Goal: Task Accomplishment & Management: Complete application form

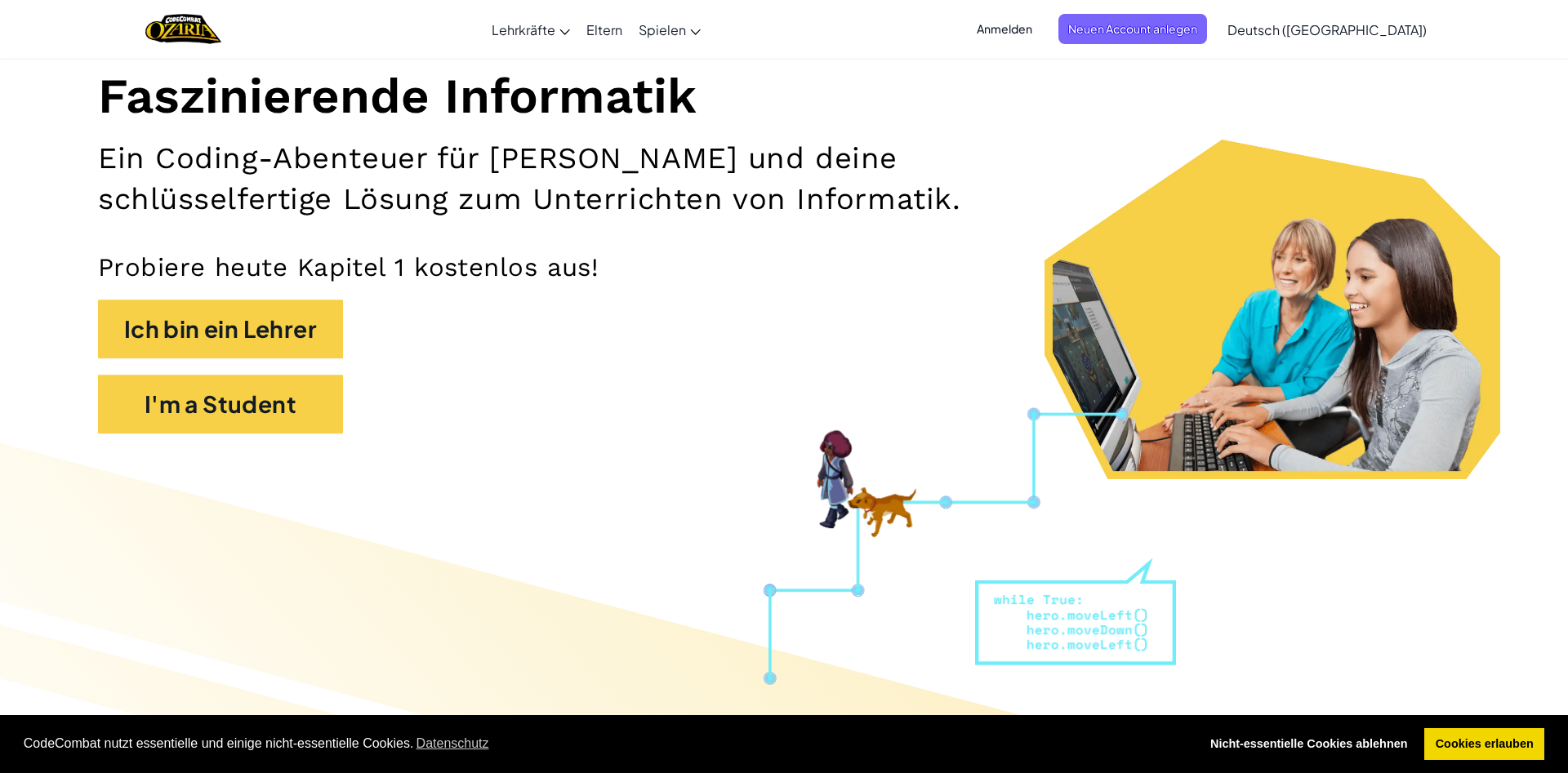
scroll to position [166, 0]
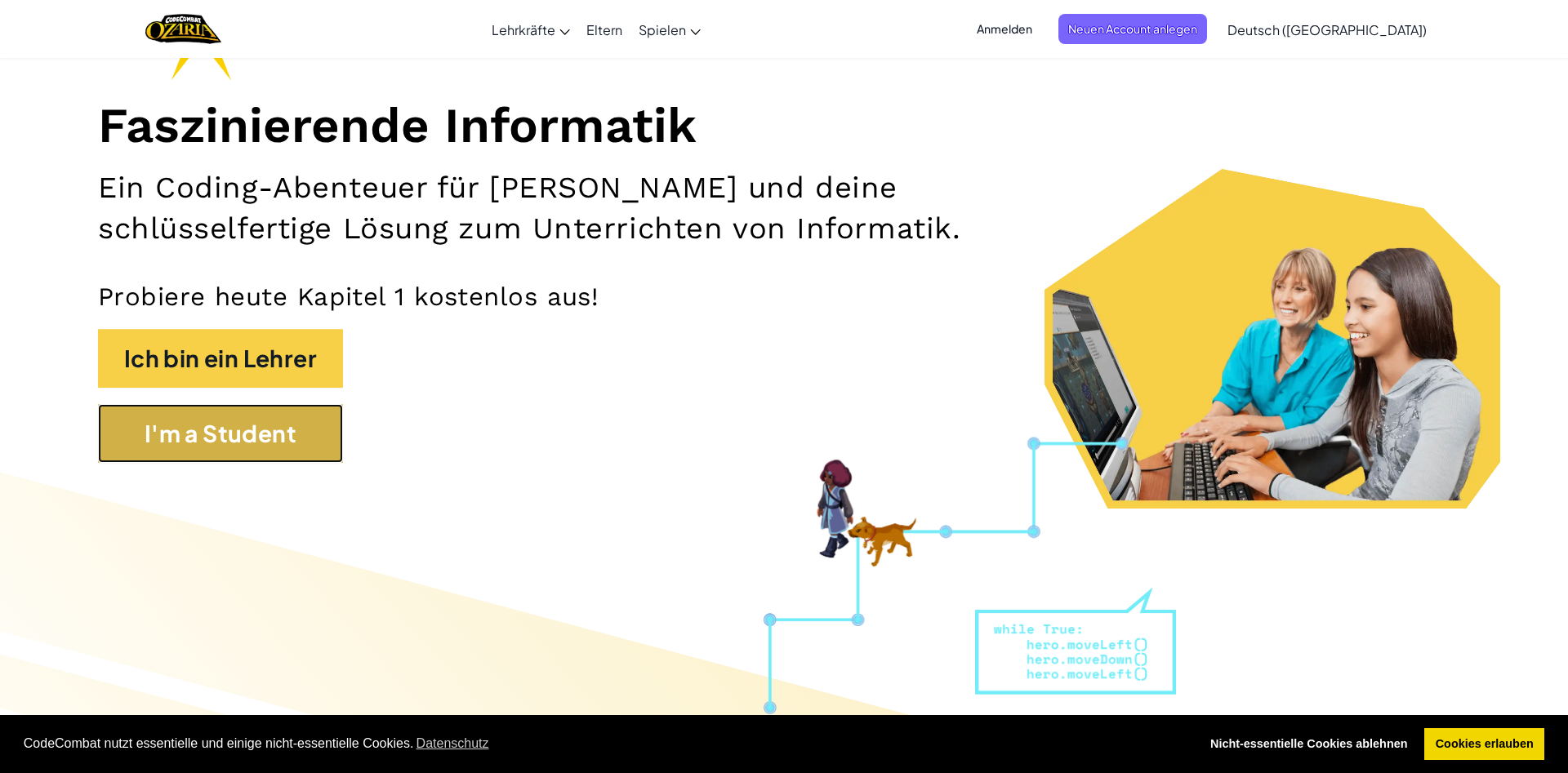
click at [268, 451] on button "I'm a Student" at bounding box center [221, 434] width 245 height 59
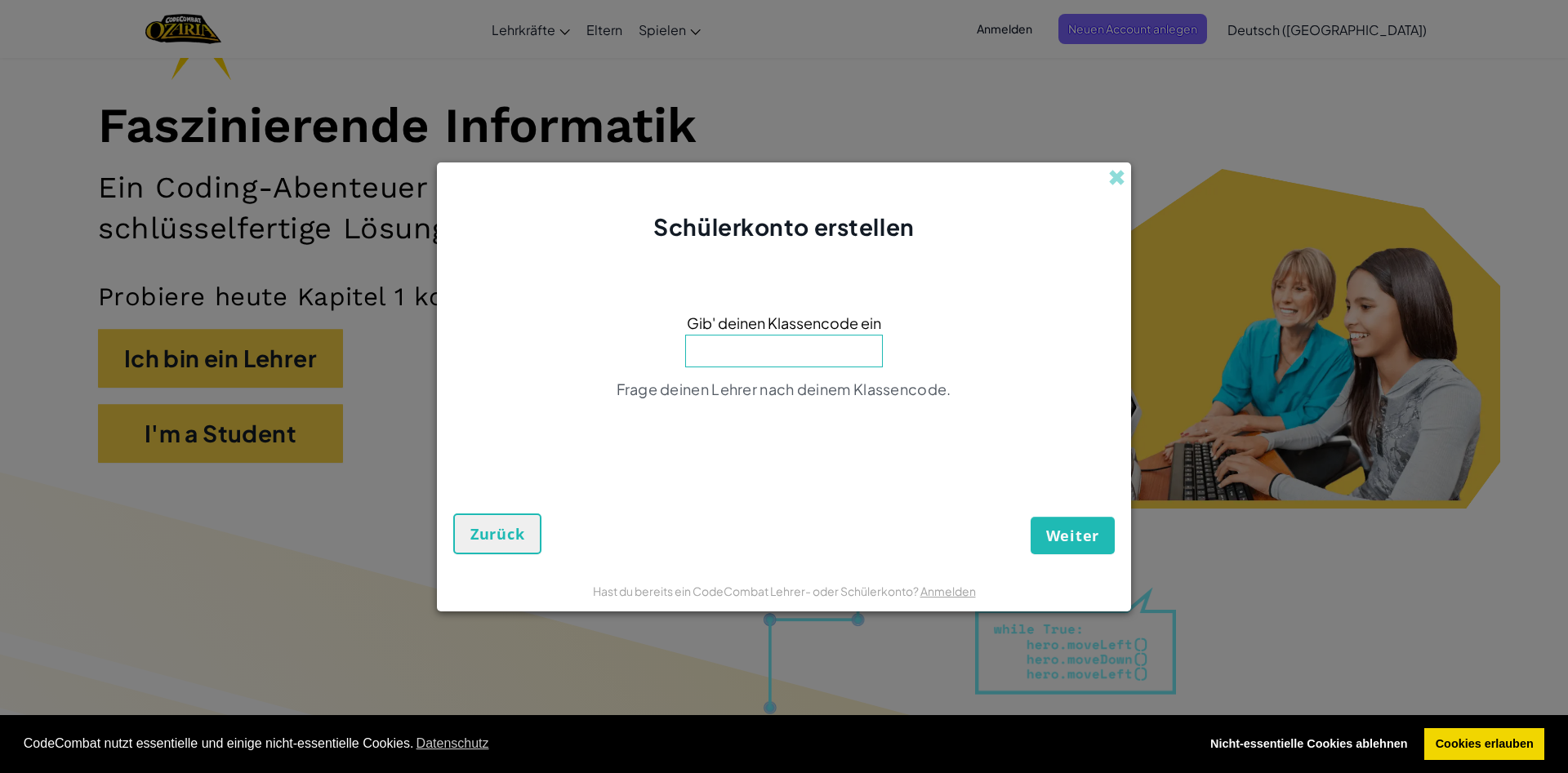
click at [797, 339] on input at bounding box center [784, 351] width 198 height 32
type input "[DEMOGRAPHIC_DATA]"
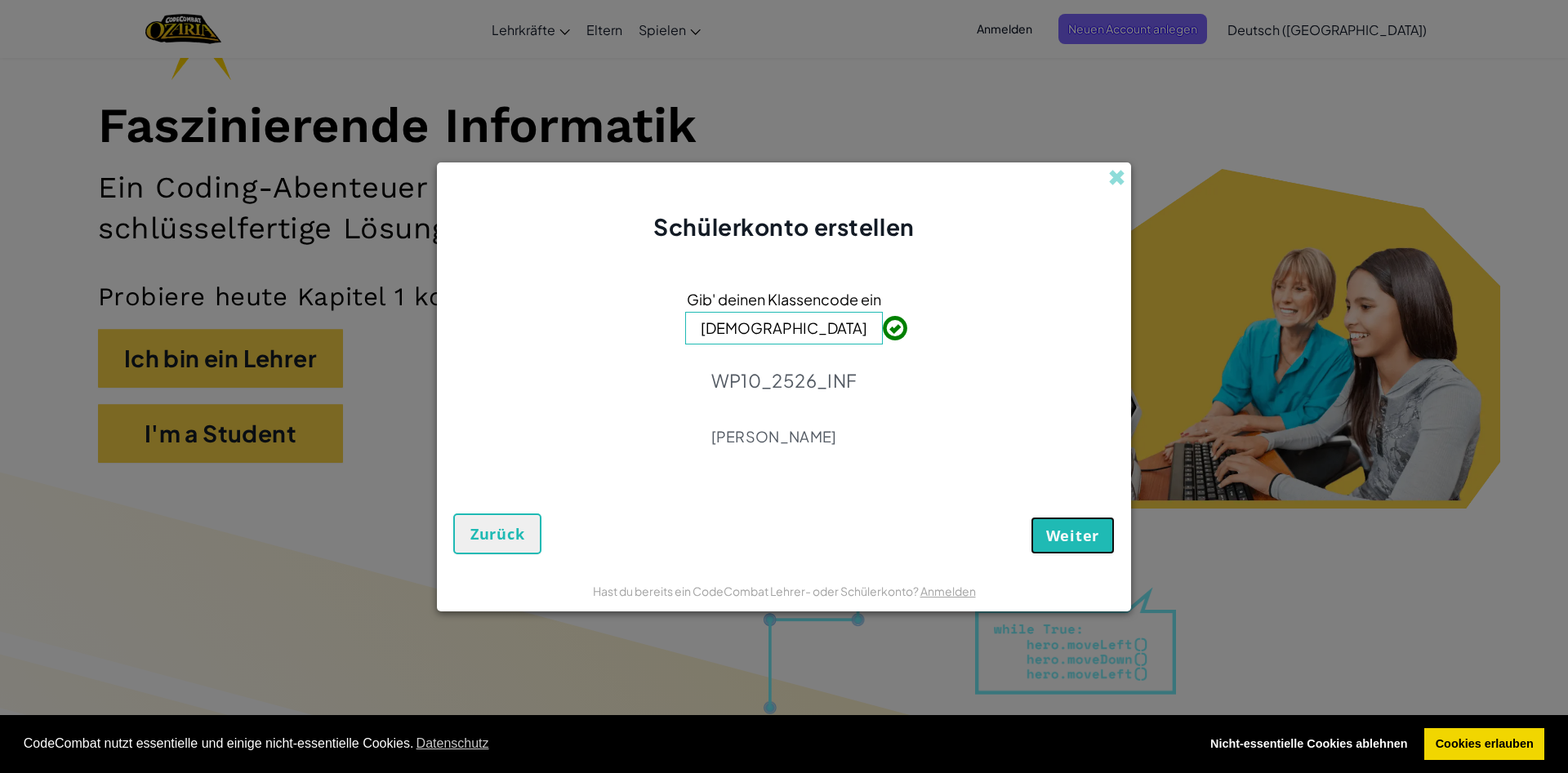
click at [1080, 525] on button "Weiter" at bounding box center [1073, 535] width 84 height 37
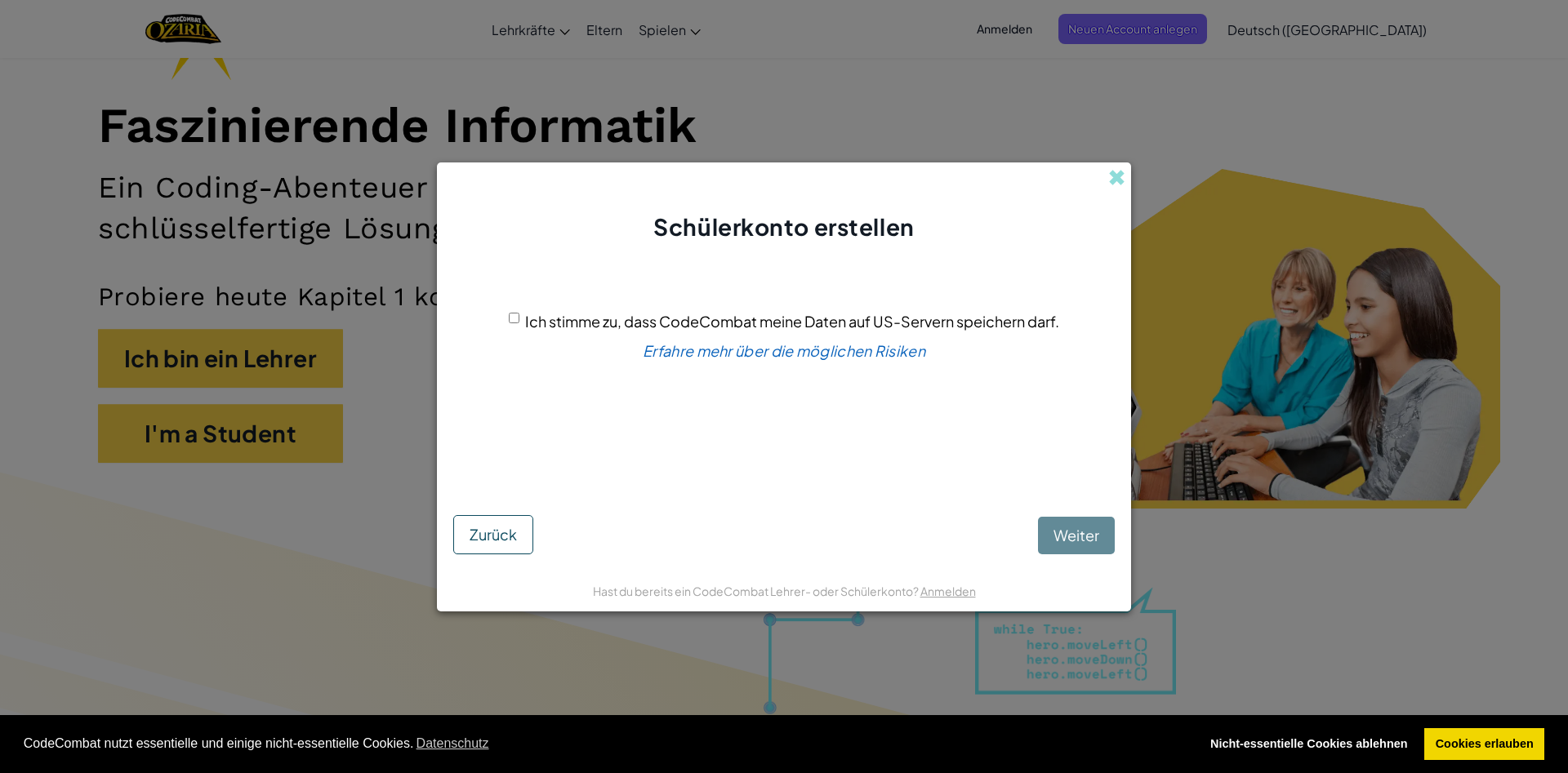
click at [521, 333] on div "Ich stimme zu, dass CodeCombat meine Daten auf US-Servern speichern darf." at bounding box center [784, 321] width 551 height 24
click at [509, 323] on input "Ich stimme zu, dass CodeCombat meine Daten auf US-Servern speichern darf." at bounding box center [513, 317] width 11 height 11
checkbox input "true"
click at [1072, 529] on span "Weiter" at bounding box center [1077, 535] width 46 height 19
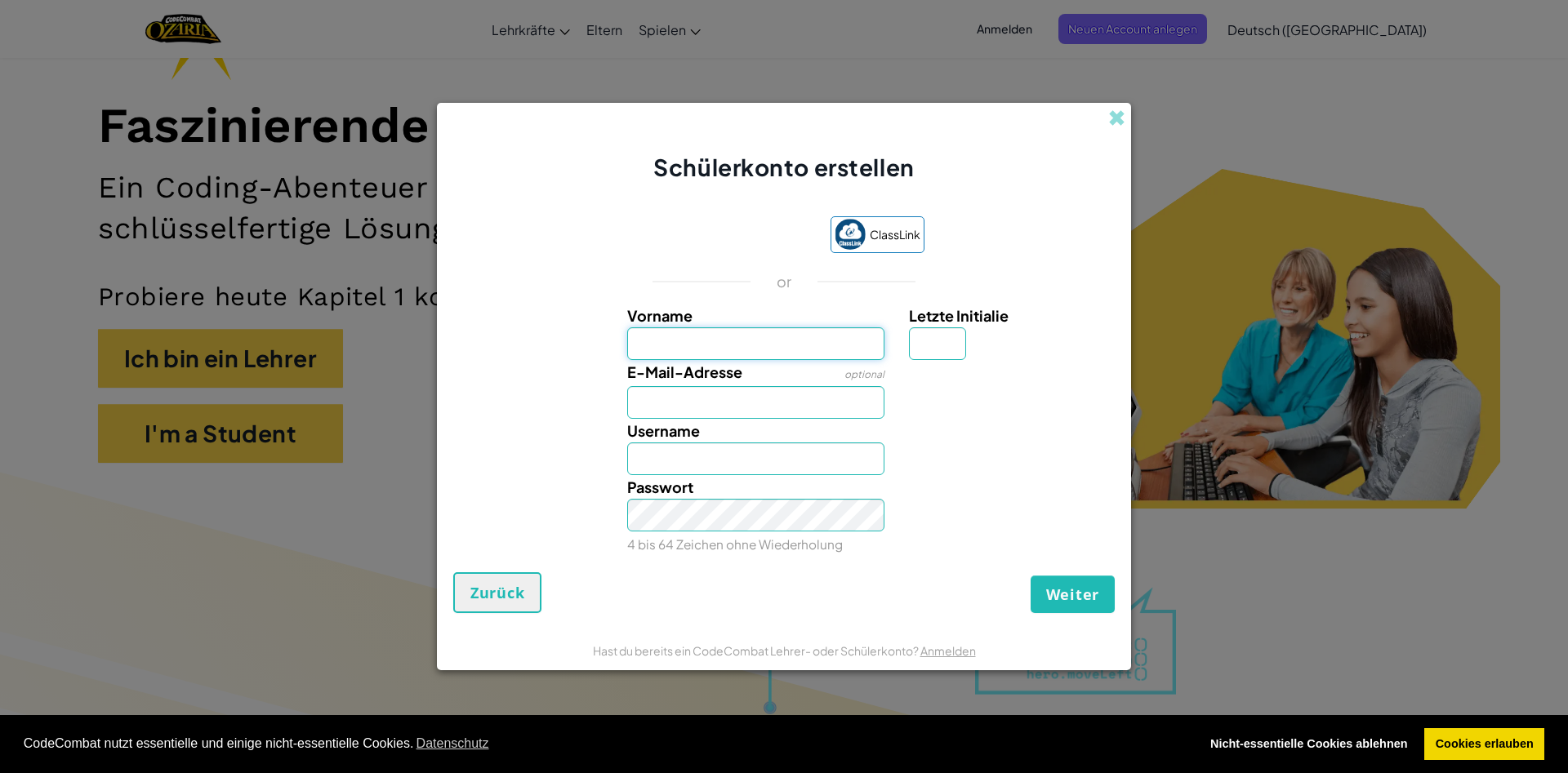
click at [672, 347] on input "Vorname" at bounding box center [756, 344] width 258 height 32
type input "[PERSON_NAME]"
click at [1089, 586] on span "Weiter" at bounding box center [1073, 594] width 54 height 20
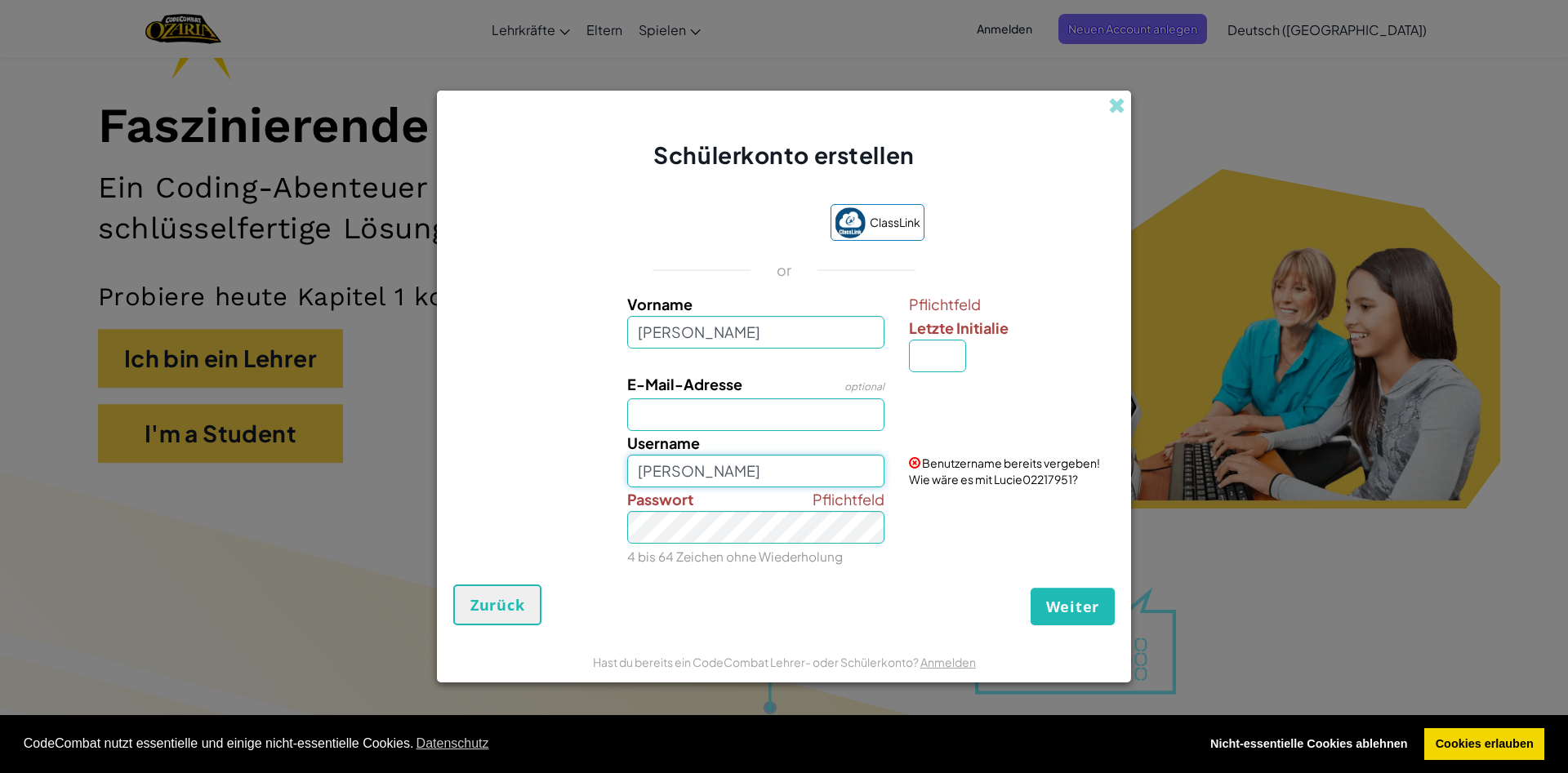
click at [720, 474] on input "[PERSON_NAME]" at bounding box center [756, 471] width 258 height 32
type input "Lucie01120"
click at [1082, 607] on span "Weiter" at bounding box center [1073, 606] width 54 height 20
click at [1065, 615] on span "Weiter" at bounding box center [1073, 606] width 54 height 20
click at [1074, 608] on span "Weiter" at bounding box center [1073, 606] width 54 height 20
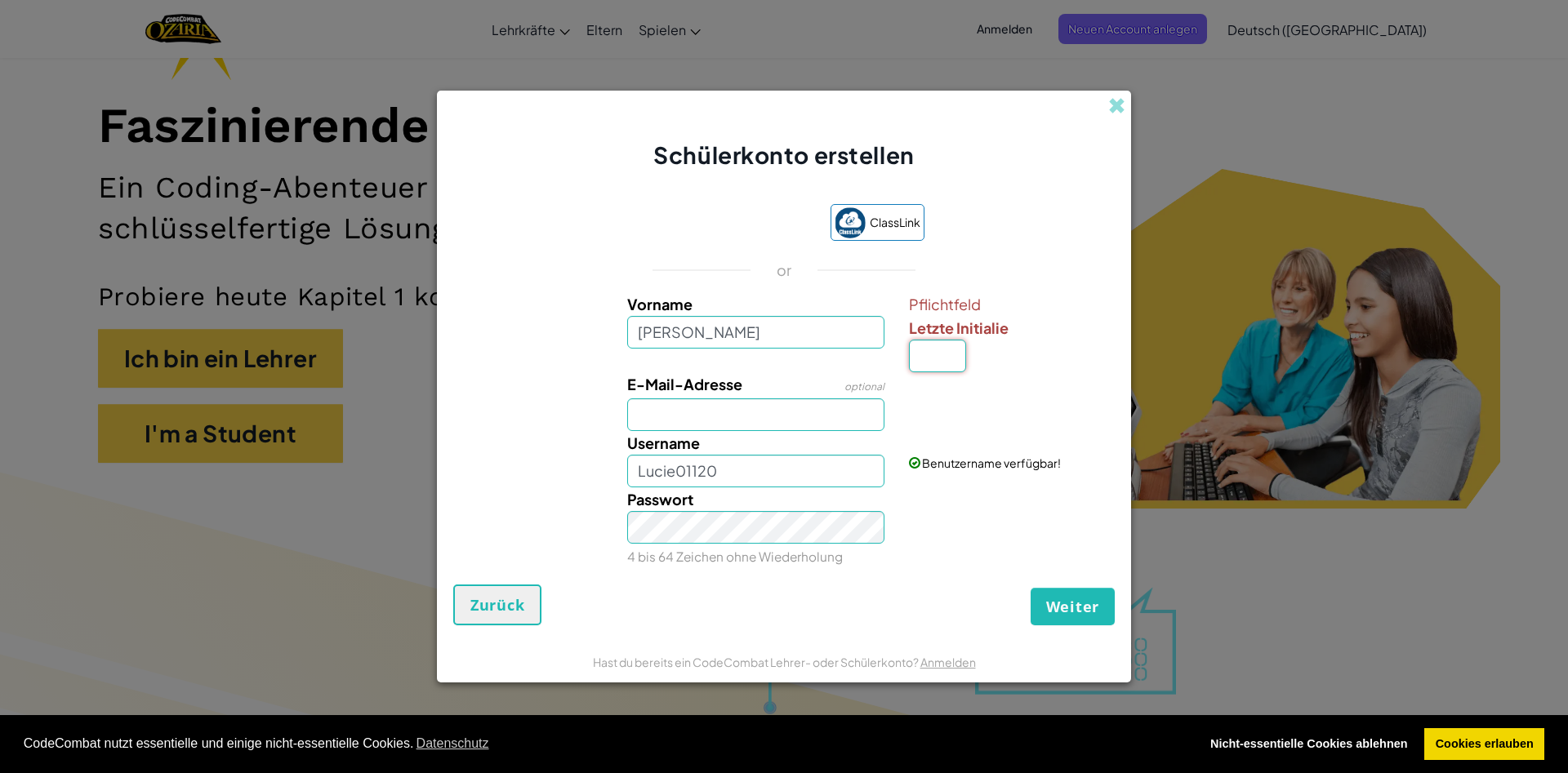
click at [947, 353] on input "Letzte Initialie" at bounding box center [938, 355] width 57 height 32
type input "l"
click at [1031, 588] on button "Weiter" at bounding box center [1073, 606] width 84 height 37
type input "LucieL"
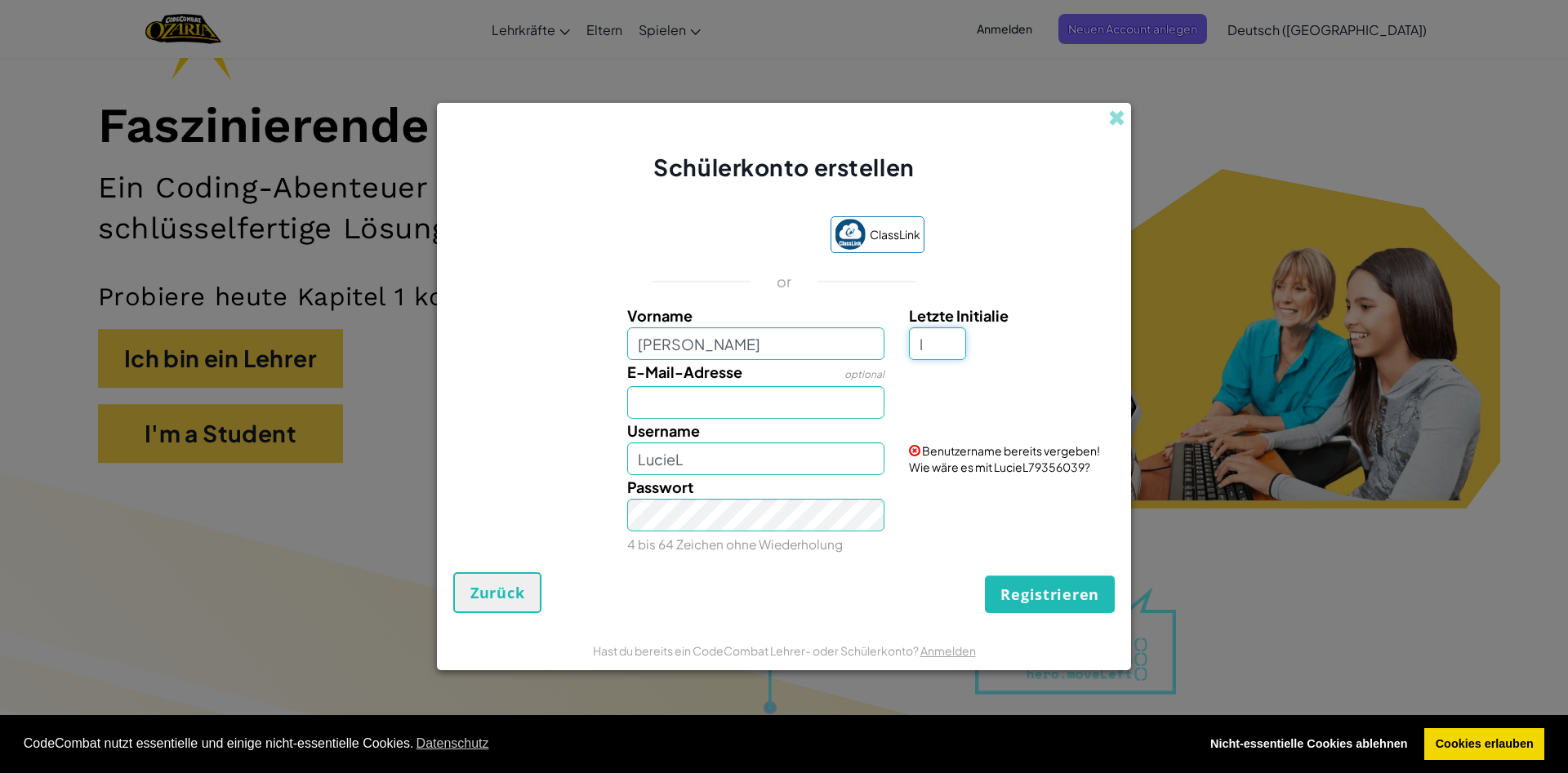
click at [948, 350] on input "l" at bounding box center [938, 344] width 57 height 32
type input "w"
click at [985, 575] on button "Registrieren" at bounding box center [1050, 593] width 130 height 37
click at [800, 467] on input "LucieW" at bounding box center [756, 459] width 258 height 32
type input "LucieW01120"
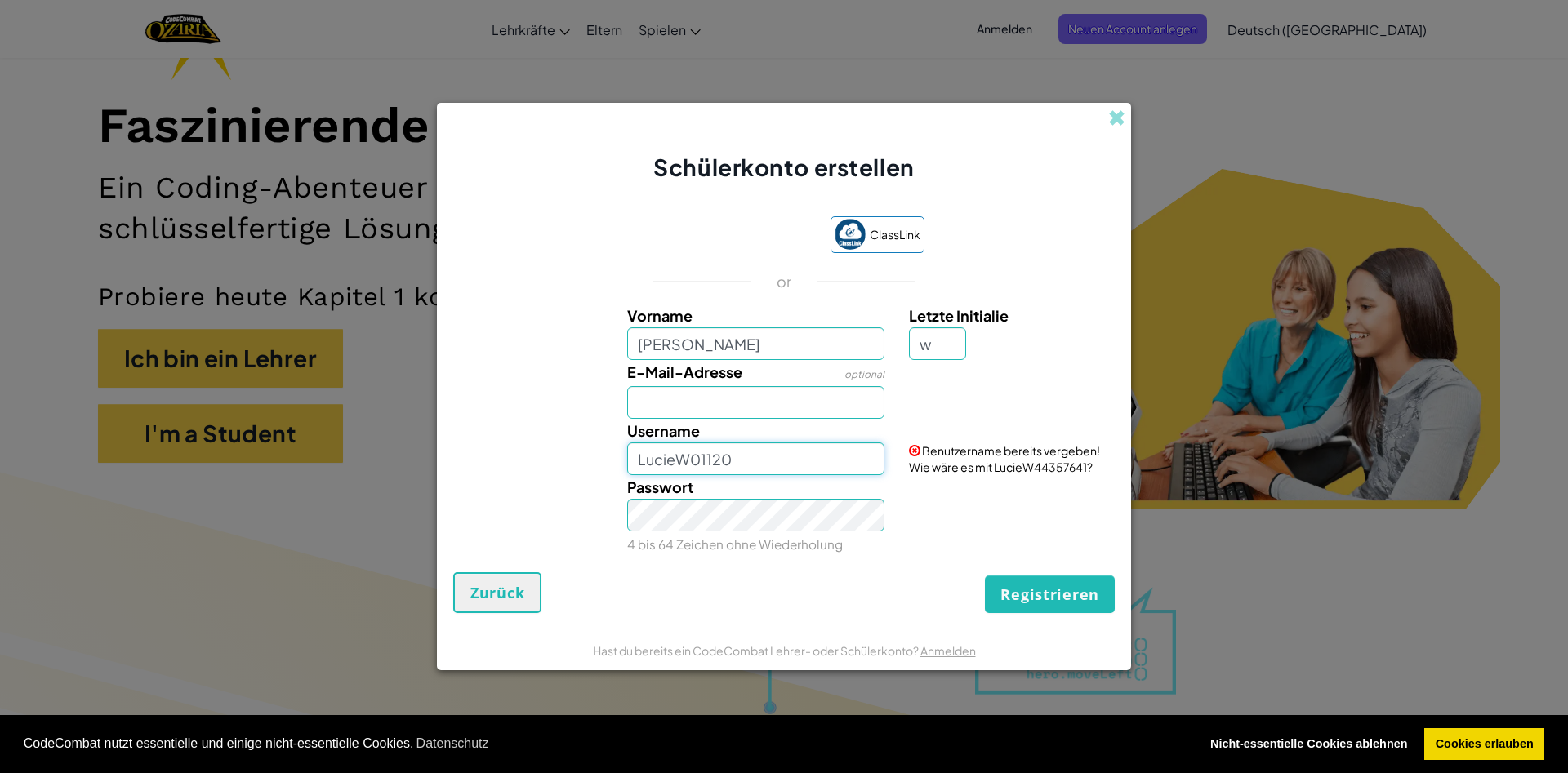
click at [985, 575] on button "Registrieren" at bounding box center [1050, 593] width 130 height 37
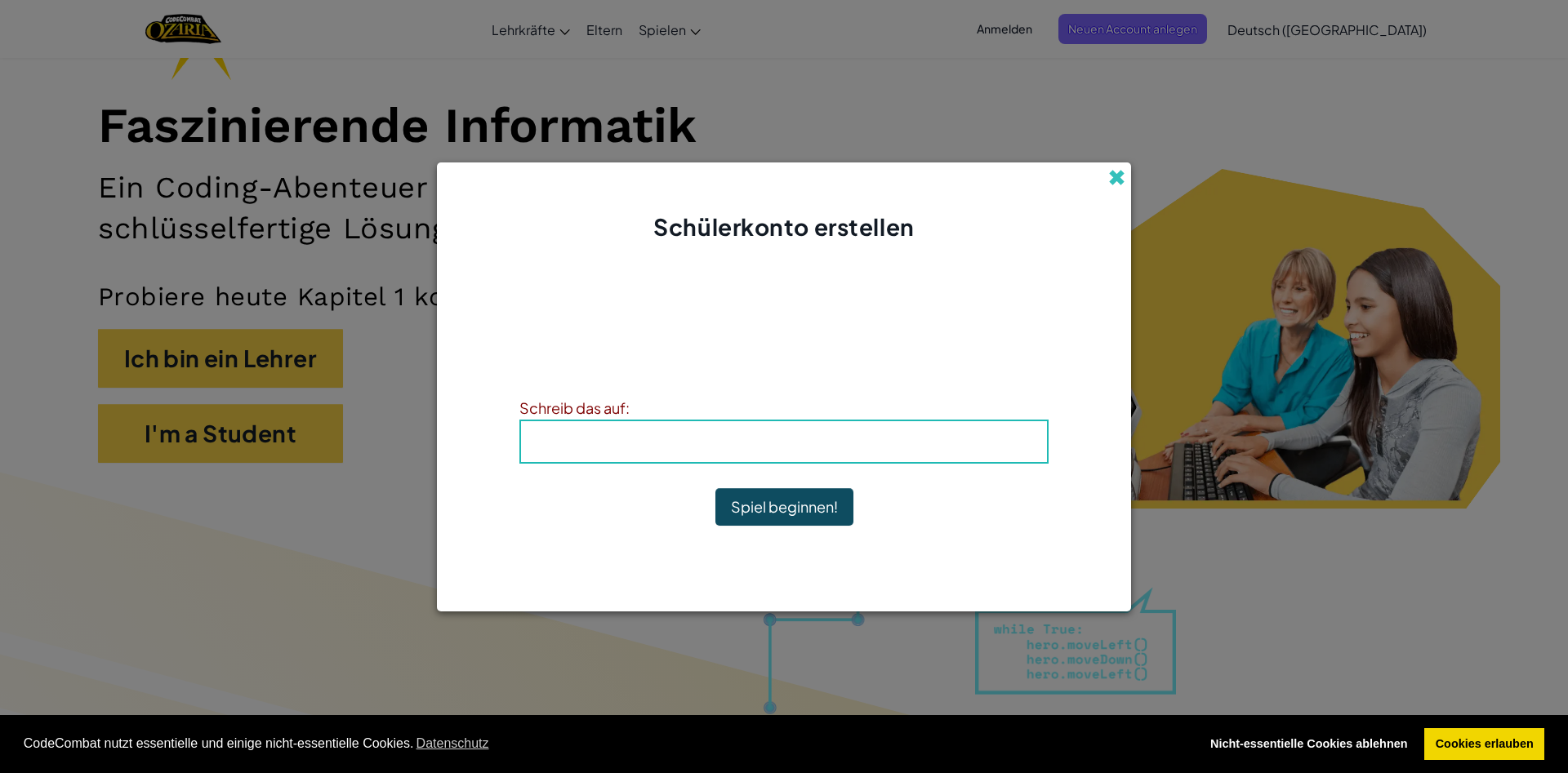
click at [1112, 171] on span at bounding box center [1117, 178] width 17 height 17
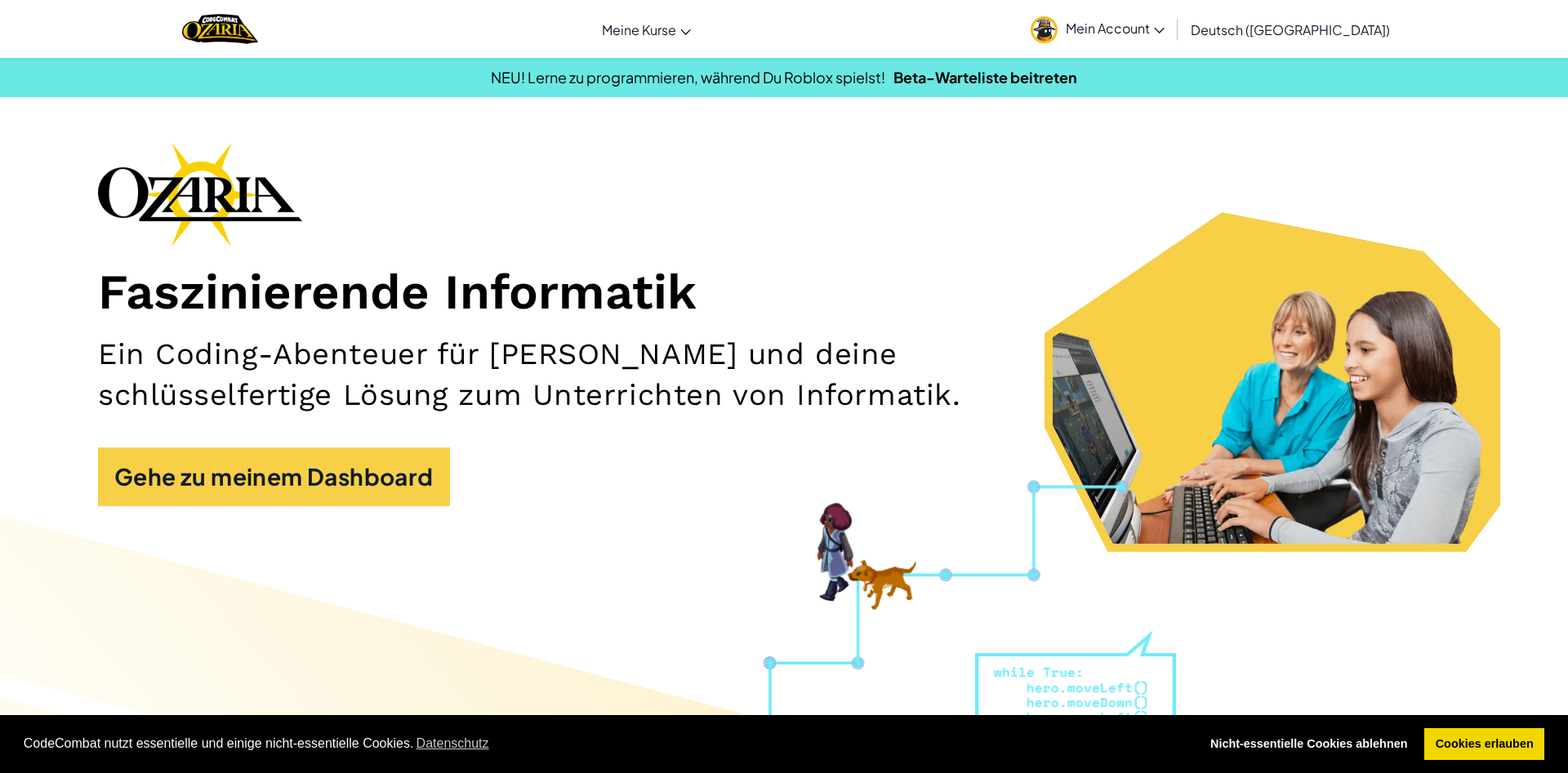
click at [1173, 14] on link "Mein Account" at bounding box center [1097, 29] width 150 height 52
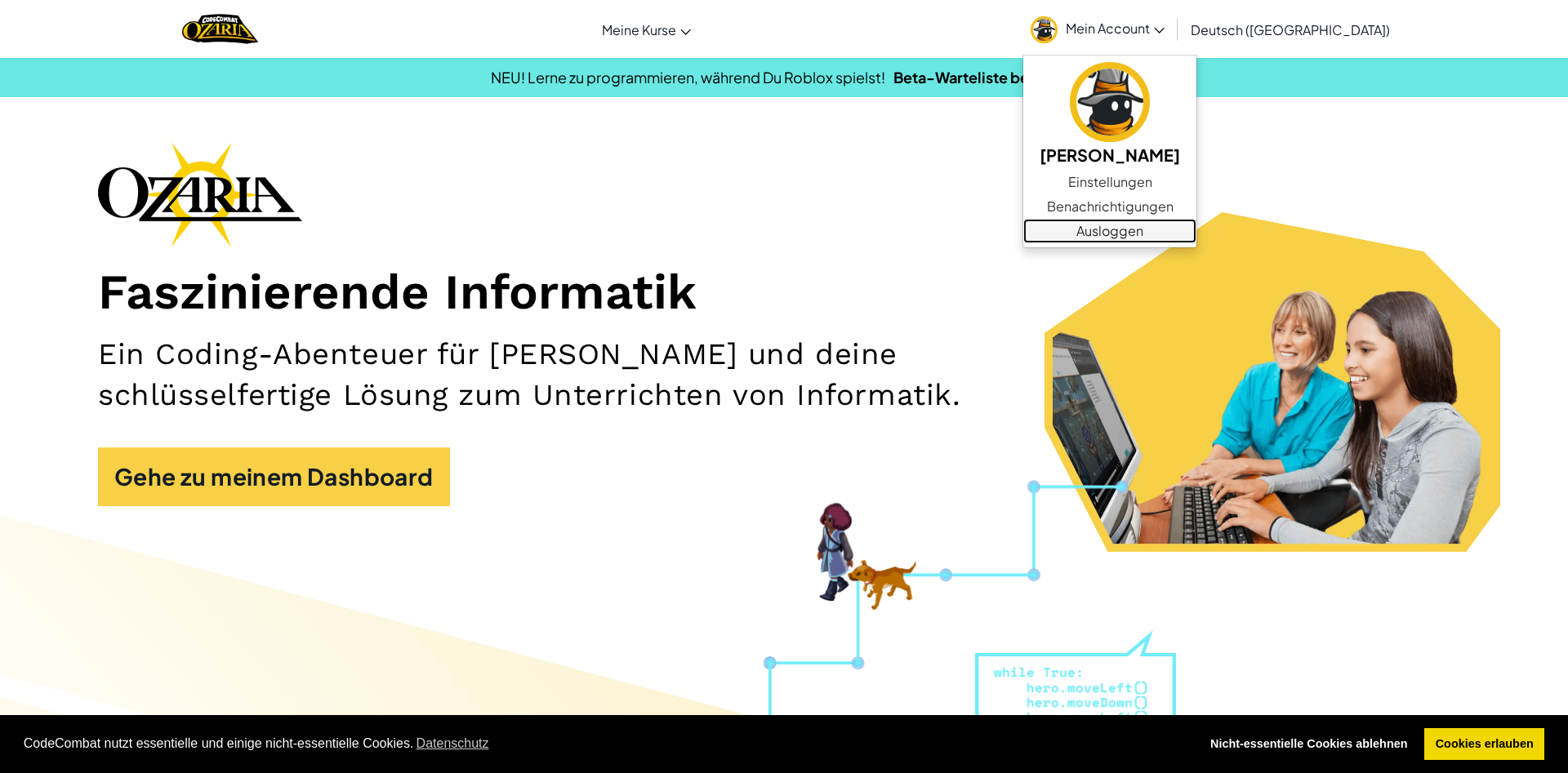
click at [1170, 226] on link "Ausloggen" at bounding box center [1109, 231] width 173 height 25
